Goal: Information Seeking & Learning: Learn about a topic

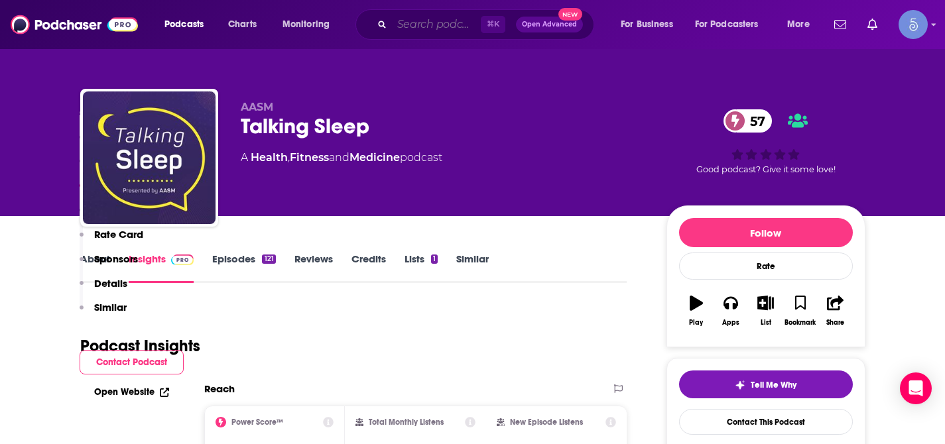
click at [458, 23] on input "Search podcasts, credits, & more..." at bounding box center [436, 24] width 89 height 21
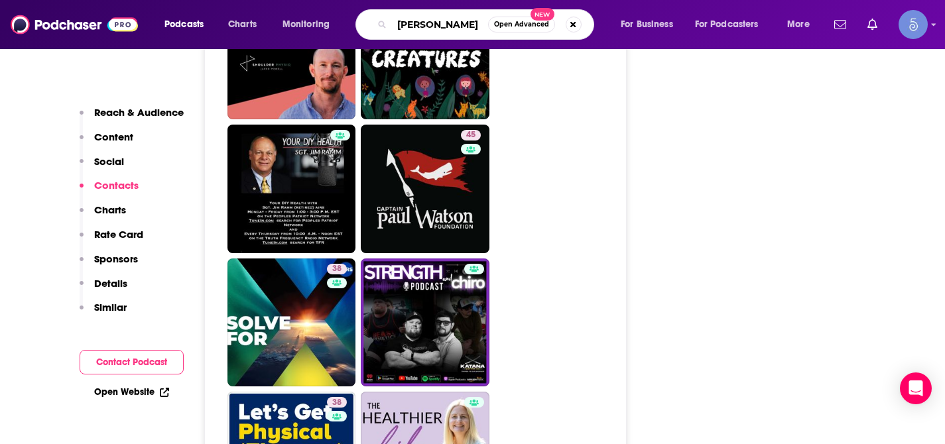
type input "[PERSON_NAME]"
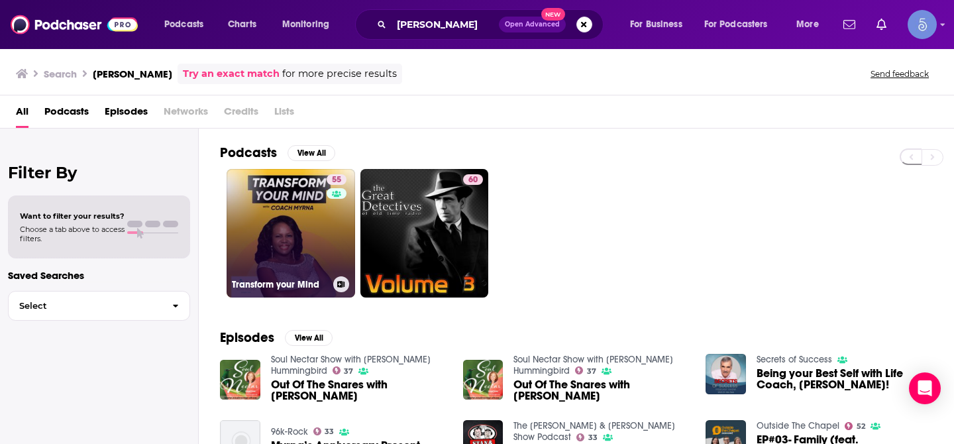
click at [273, 227] on link "55 Transform your Mind" at bounding box center [291, 233] width 129 height 129
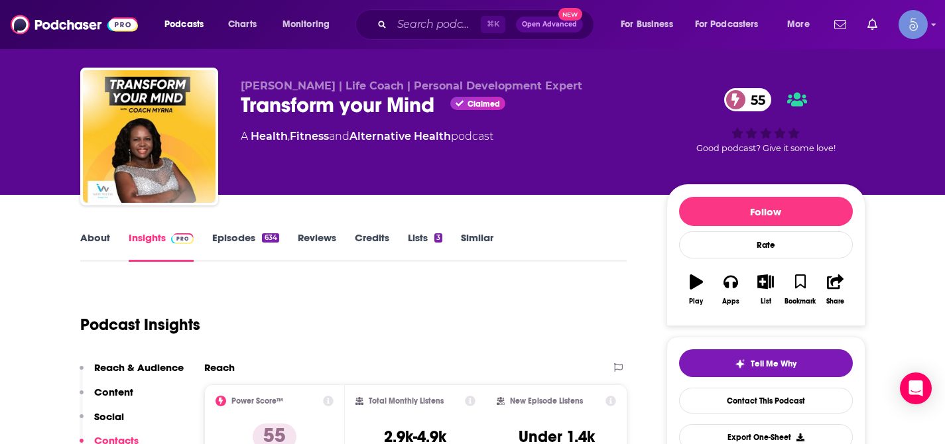
scroll to position [23, 0]
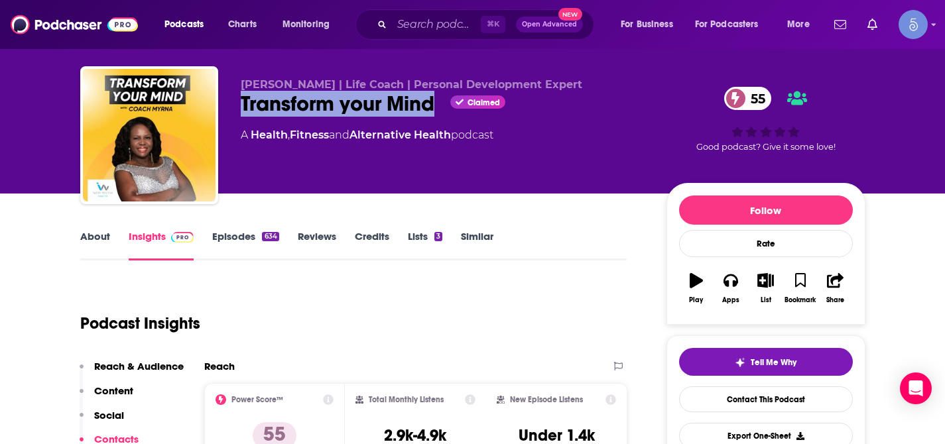
drag, startPoint x: 240, startPoint y: 105, endPoint x: 432, endPoint y: 97, distance: 191.8
click at [432, 97] on div "Transform your Mind Claimed 55" at bounding box center [443, 104] width 404 height 26
copy h2 "Transform your Mind"
click at [422, 22] on input "Search podcasts, credits, & more..." at bounding box center [436, 24] width 89 height 21
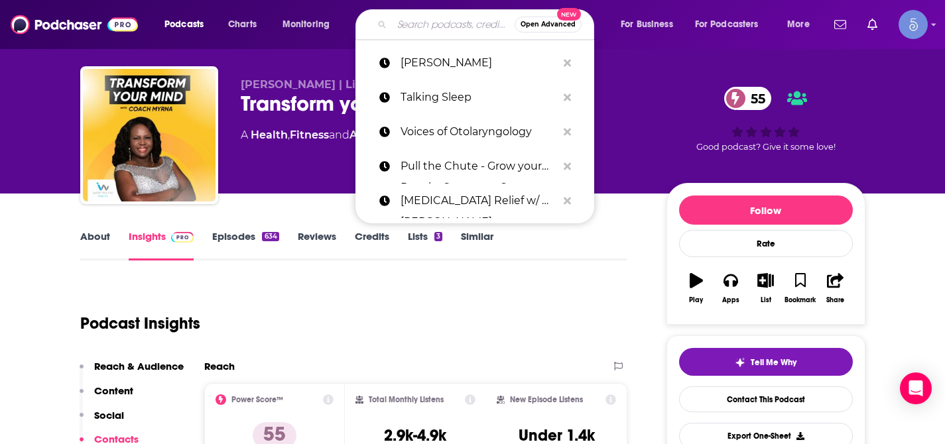
paste input "Transform your Mind"
type input "Transform your Mind"
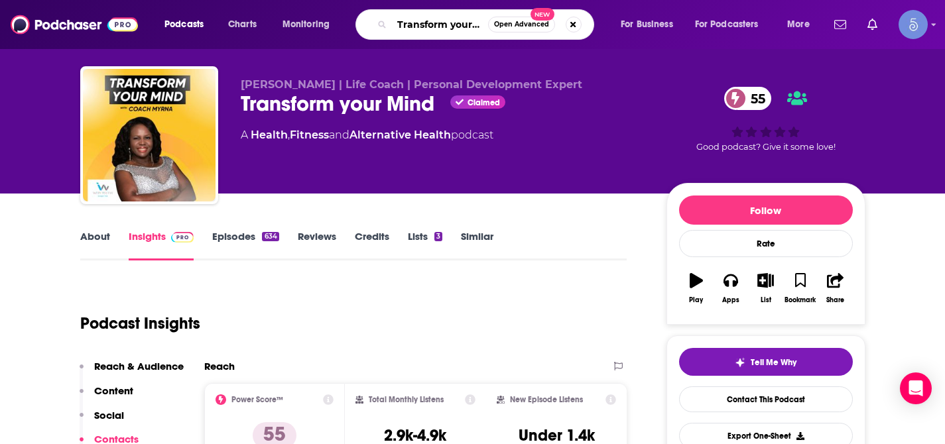
scroll to position [0, 17]
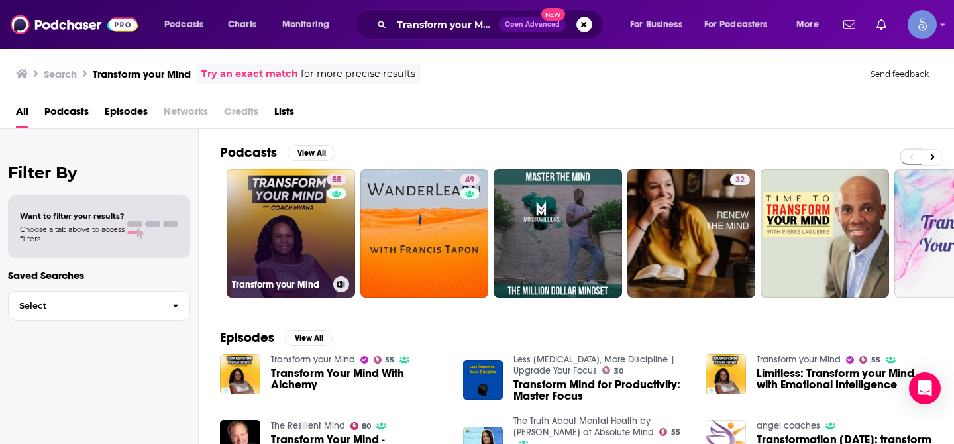
click at [280, 242] on link "55 Transform your Mind" at bounding box center [291, 233] width 129 height 129
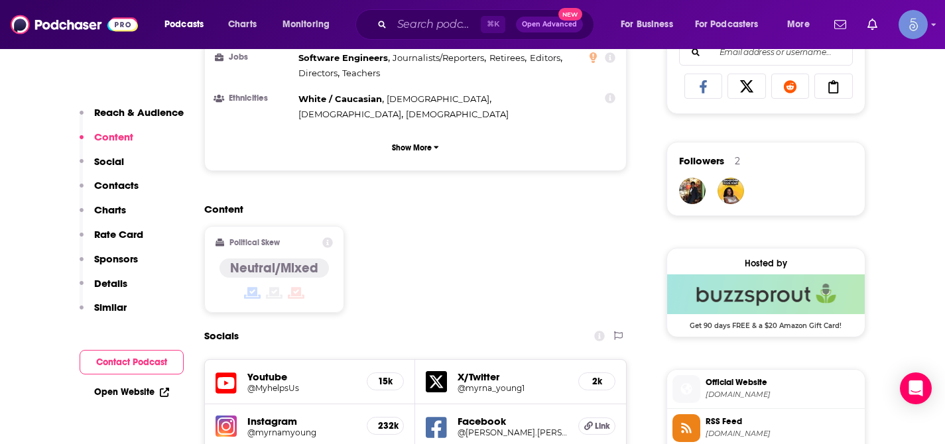
scroll to position [882, 0]
